Goal: Transaction & Acquisition: Purchase product/service

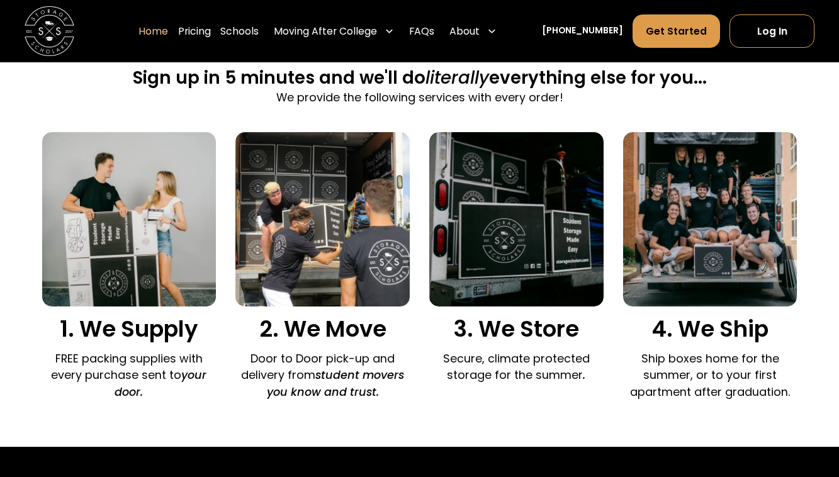
scroll to position [769, 0]
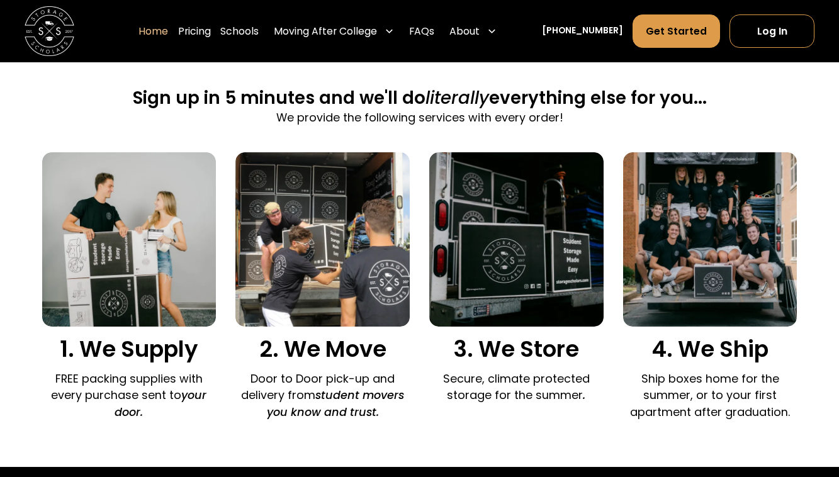
click at [242, 400] on div "Sign up in 5 minutes and we'll do literally everything else for you... We provi…" at bounding box center [419, 257] width 755 height 420
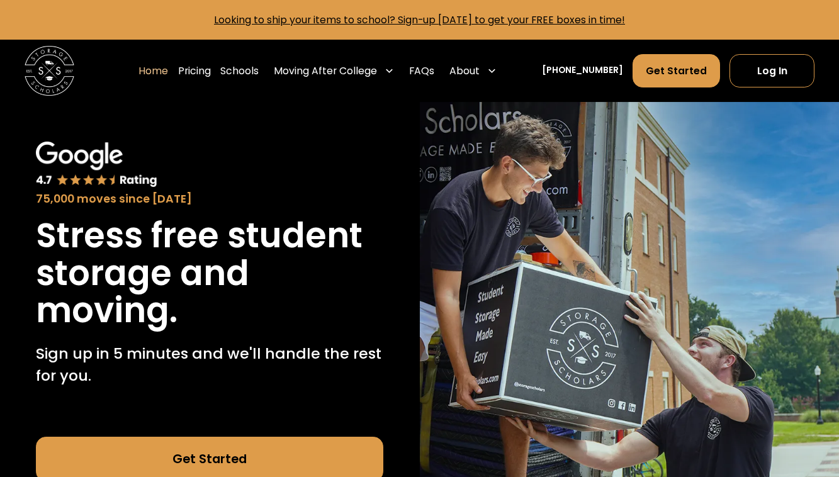
scroll to position [0, 0]
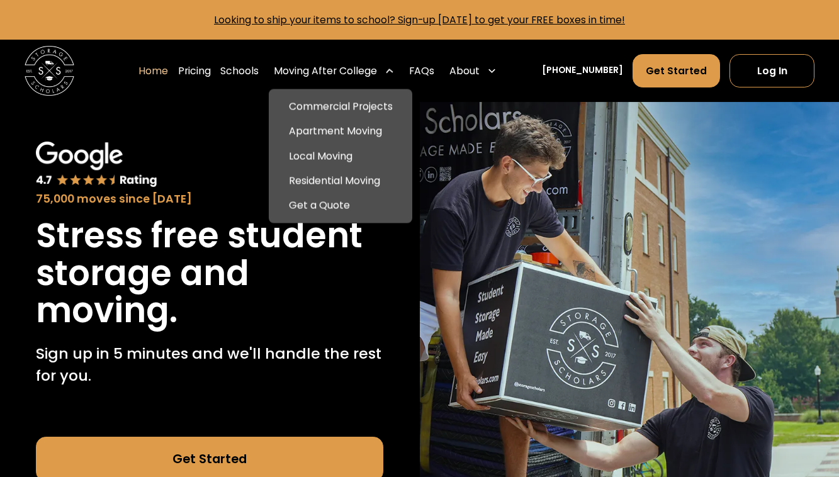
click at [377, 66] on div "Moving After College" at bounding box center [325, 71] width 103 height 15
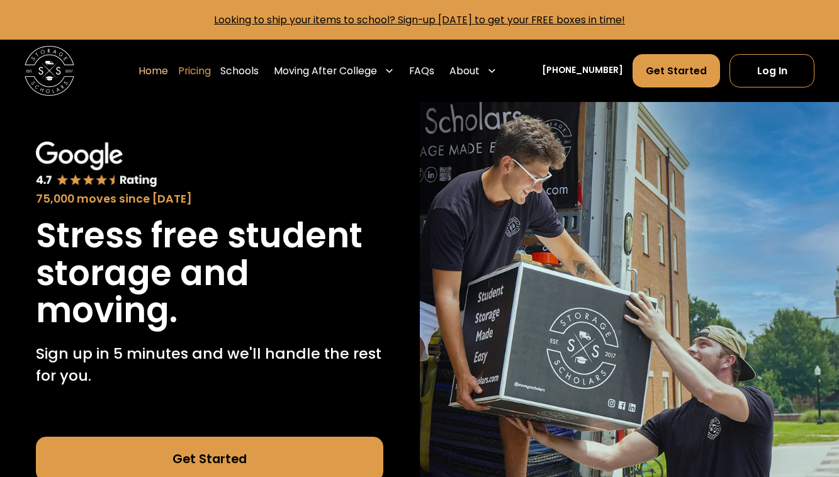
click at [211, 69] on link "Pricing" at bounding box center [194, 71] width 33 height 35
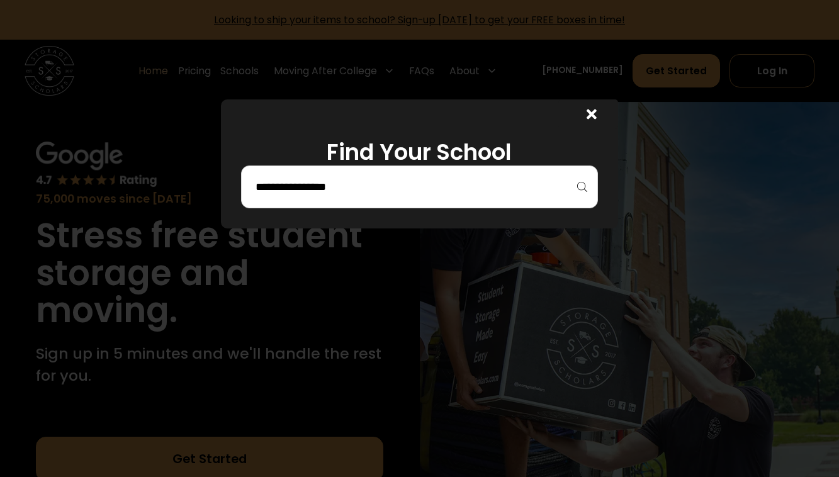
click at [395, 210] on div "Find Your School" at bounding box center [419, 163] width 397 height 129
click at [380, 195] on input "search" at bounding box center [419, 186] width 331 height 21
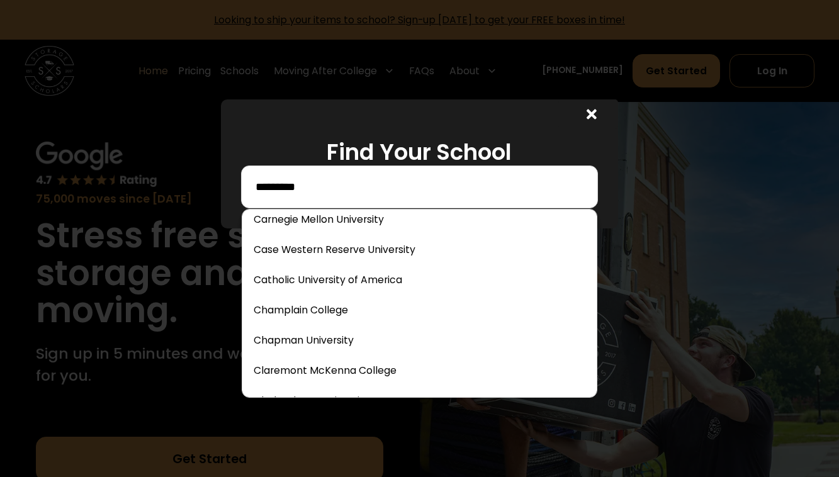
scroll to position [1174, 0]
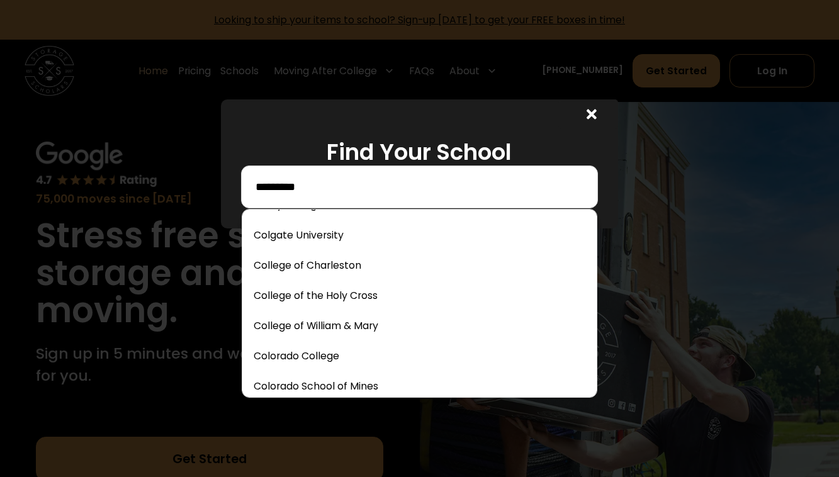
click at [339, 186] on input "********" at bounding box center [419, 186] width 331 height 21
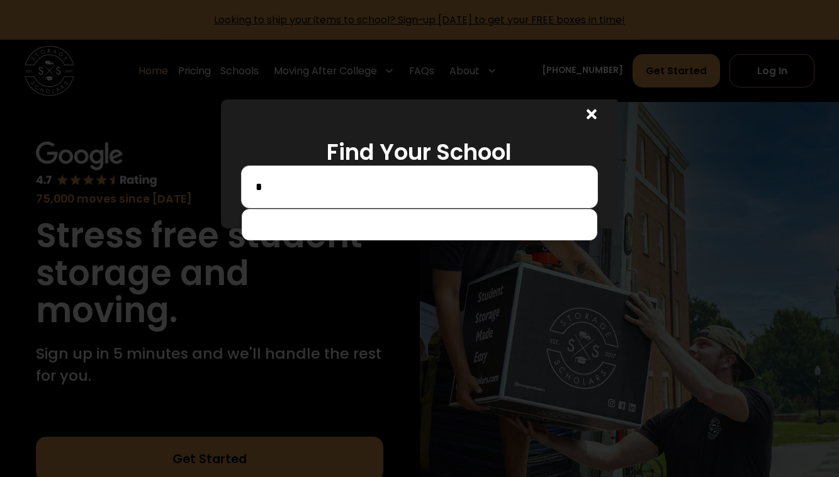
scroll to position [0, 0]
type input "**"
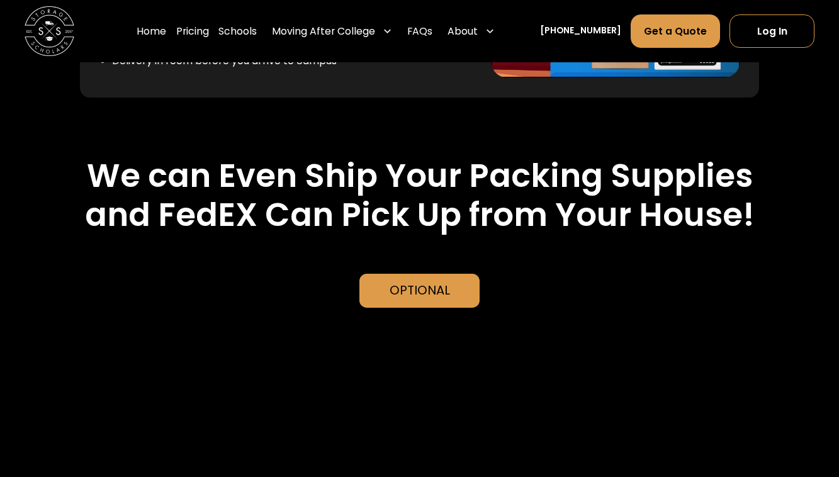
scroll to position [2243, 0]
